Goal: Transaction & Acquisition: Obtain resource

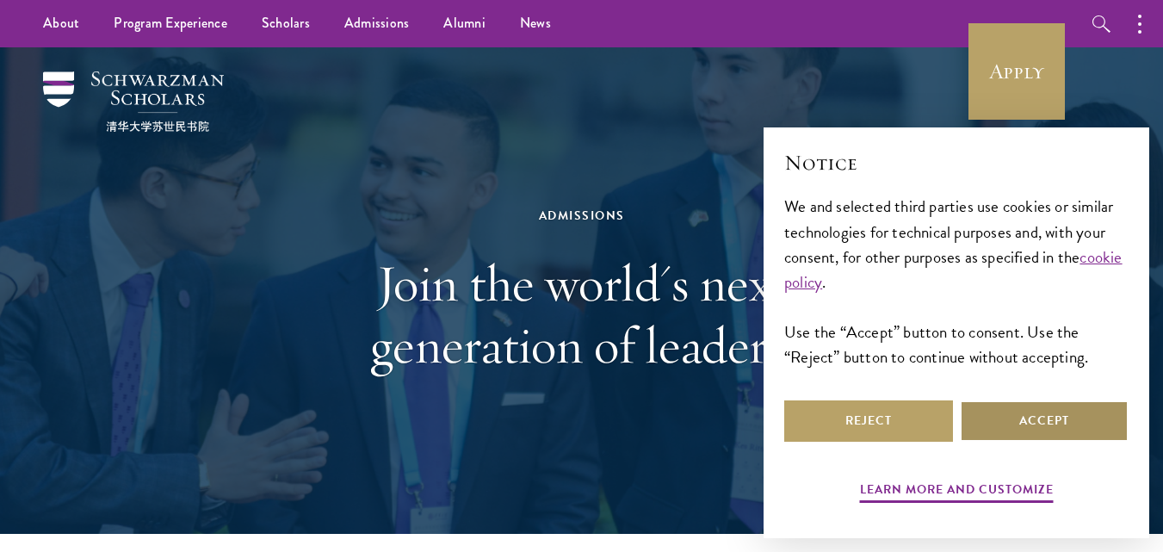
click at [1029, 414] on button "Accept" at bounding box center [1044, 420] width 169 height 41
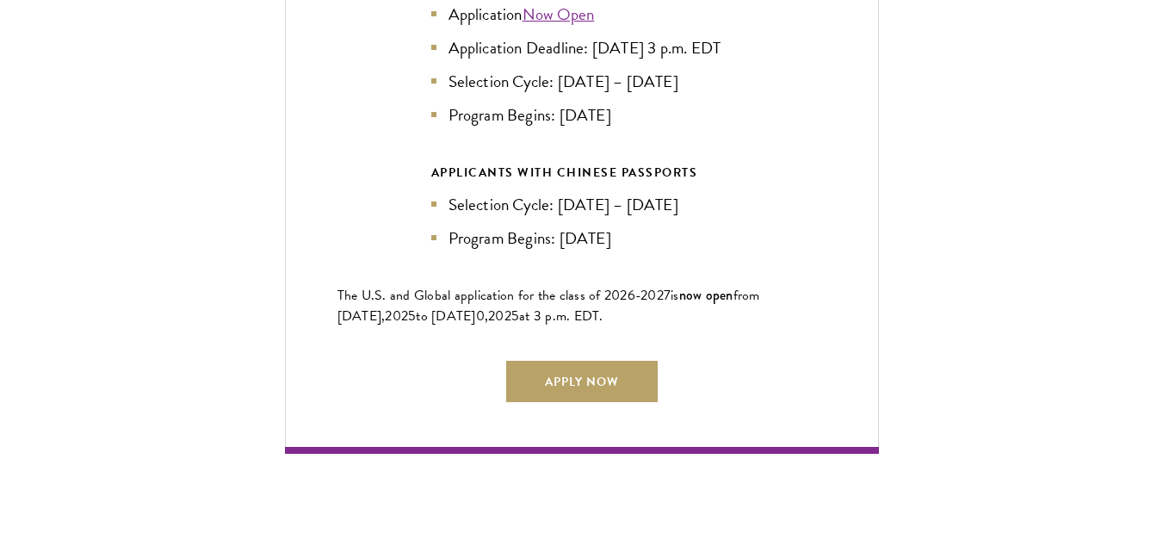
scroll to position [3993, 0]
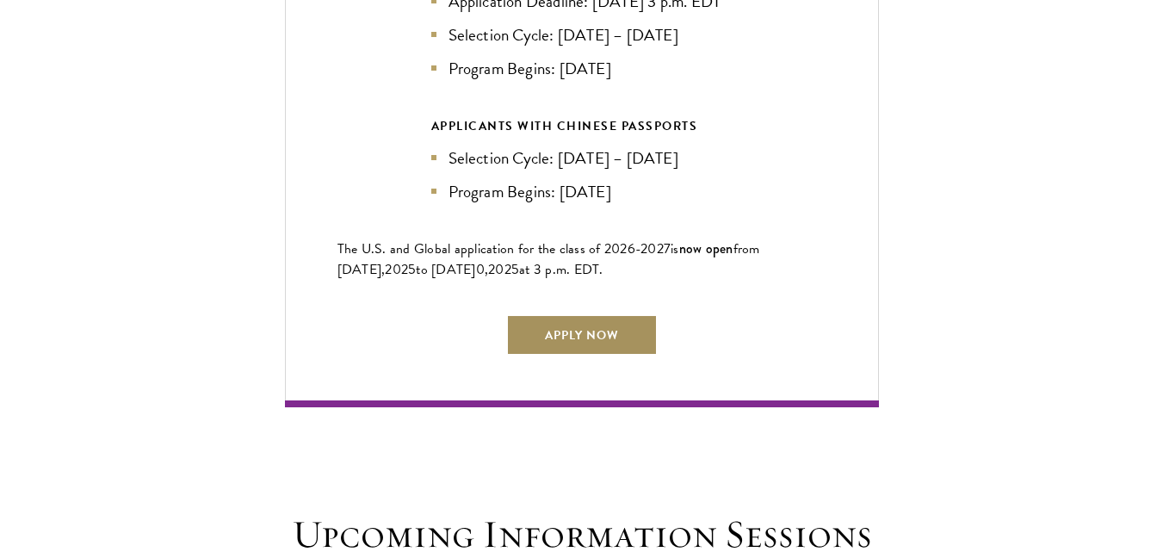
click at [582, 324] on link "Apply Now" at bounding box center [581, 334] width 151 height 41
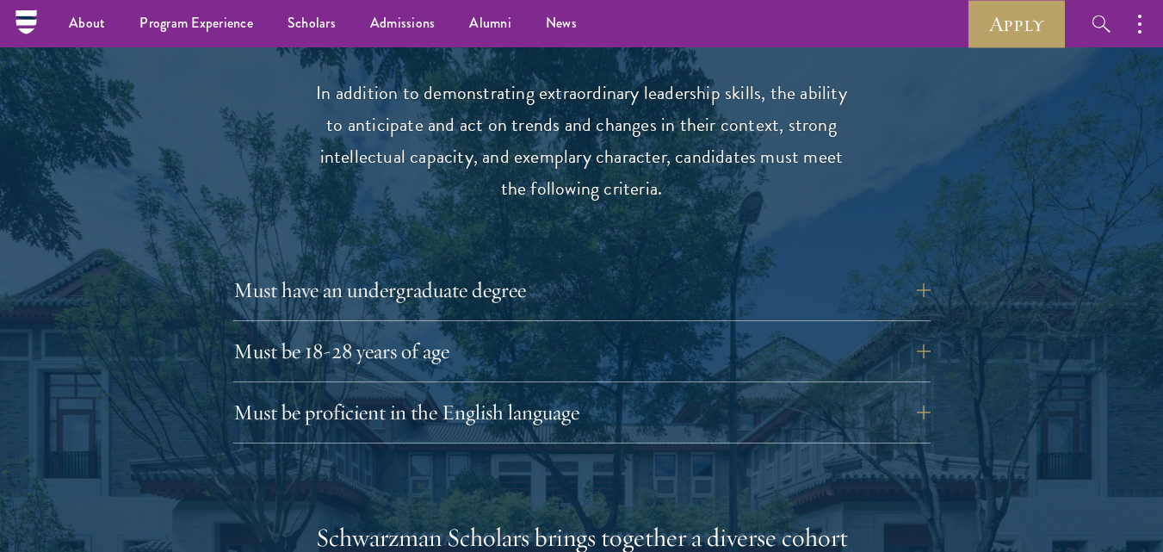
scroll to position [2206, 0]
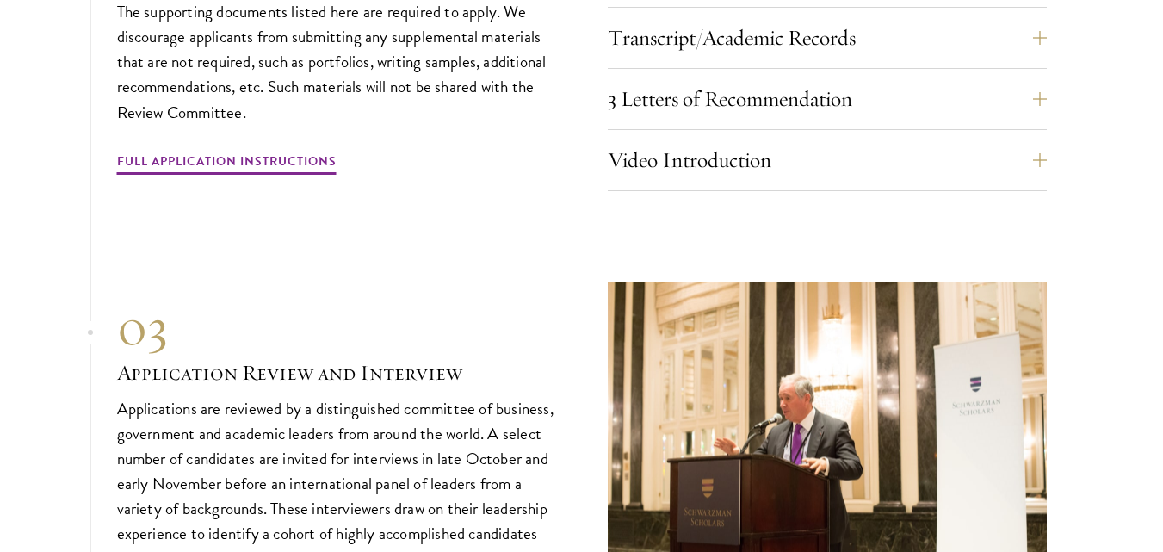
scroll to position [6122, 0]
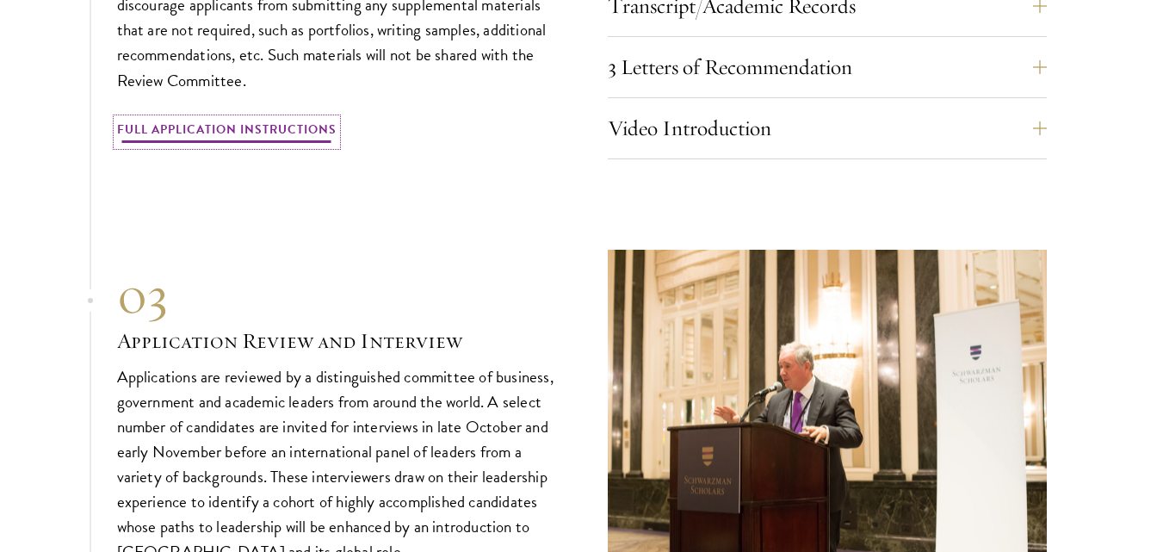
click at [219, 119] on link "Full Application Instructions" at bounding box center [226, 132] width 219 height 27
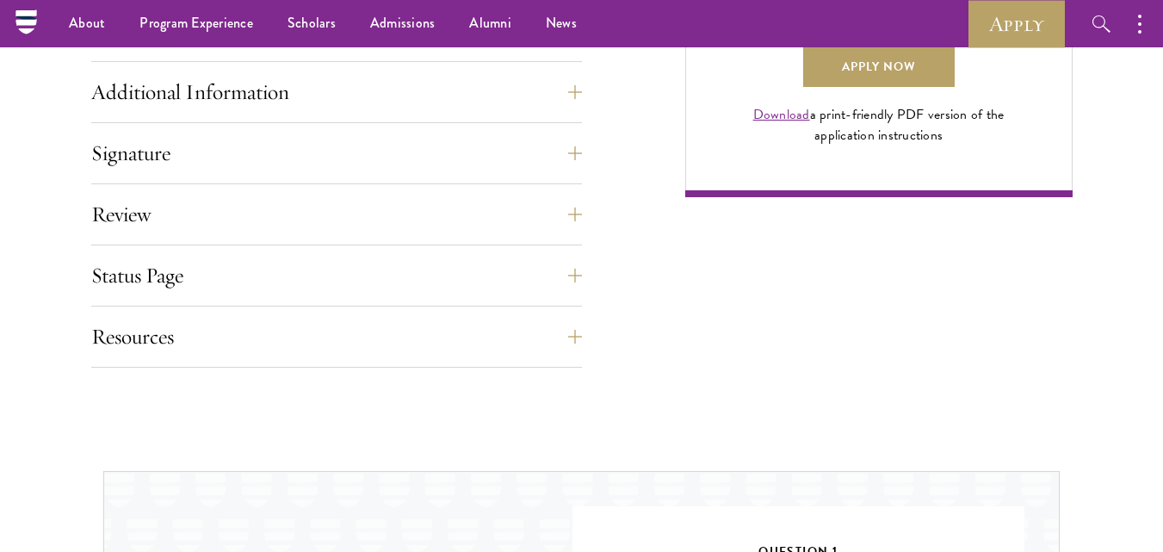
scroll to position [1248, 0]
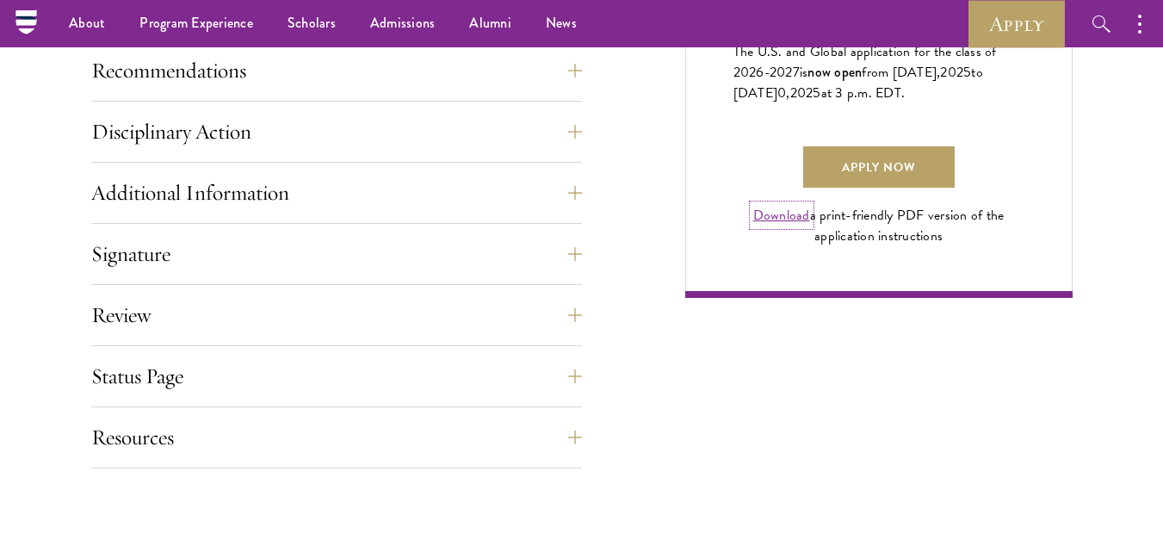
click at [796, 225] on link "Download" at bounding box center [781, 215] width 57 height 21
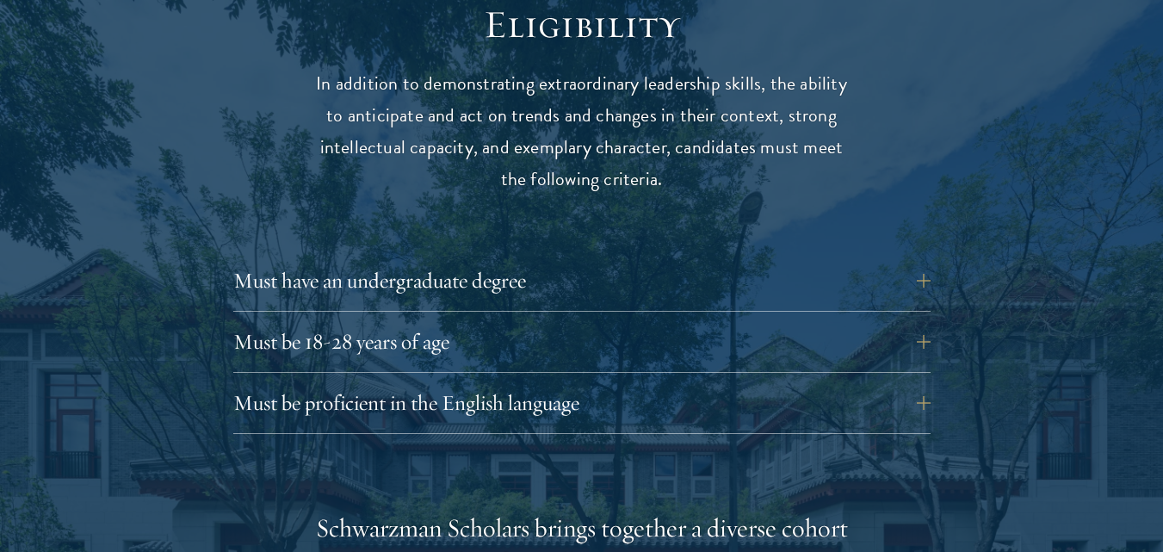
scroll to position [2294, 0]
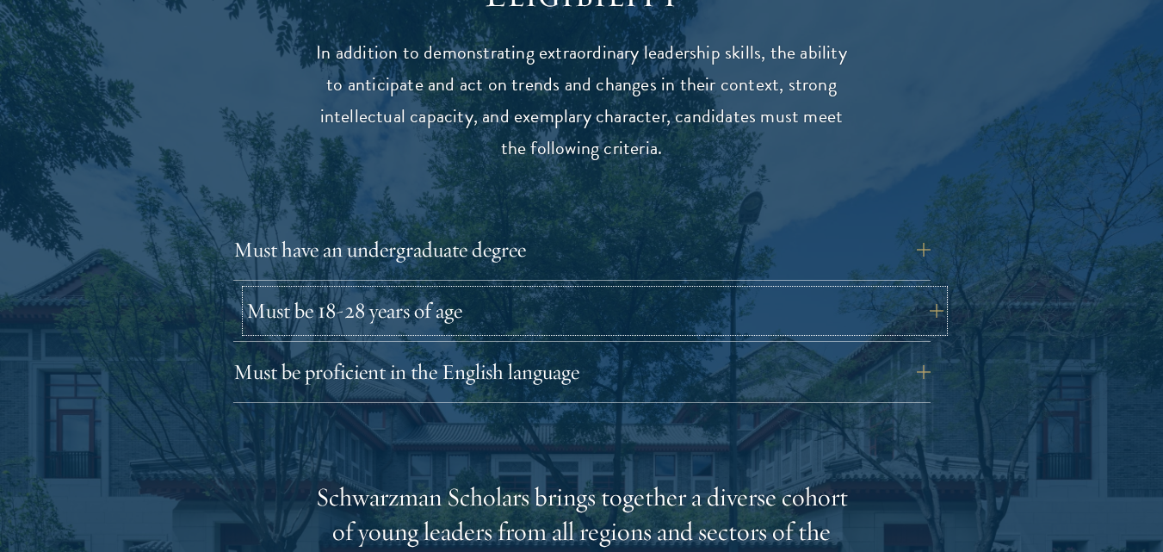
click at [926, 290] on button "Must be 18-28 years of age" at bounding box center [594, 310] width 697 height 41
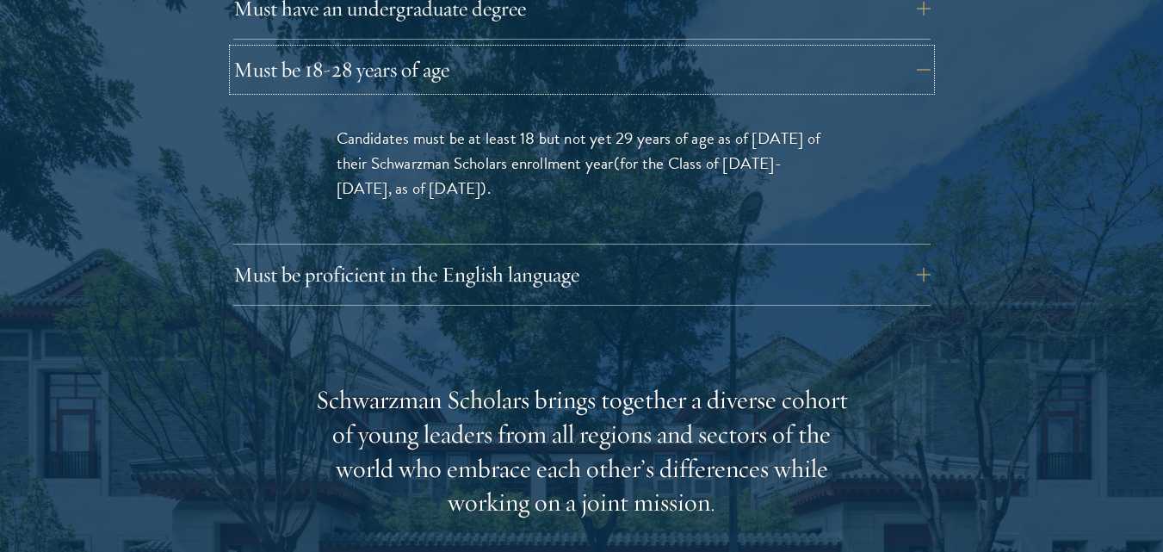
scroll to position [2551, 0]
